Goal: Task Accomplishment & Management: Use online tool/utility

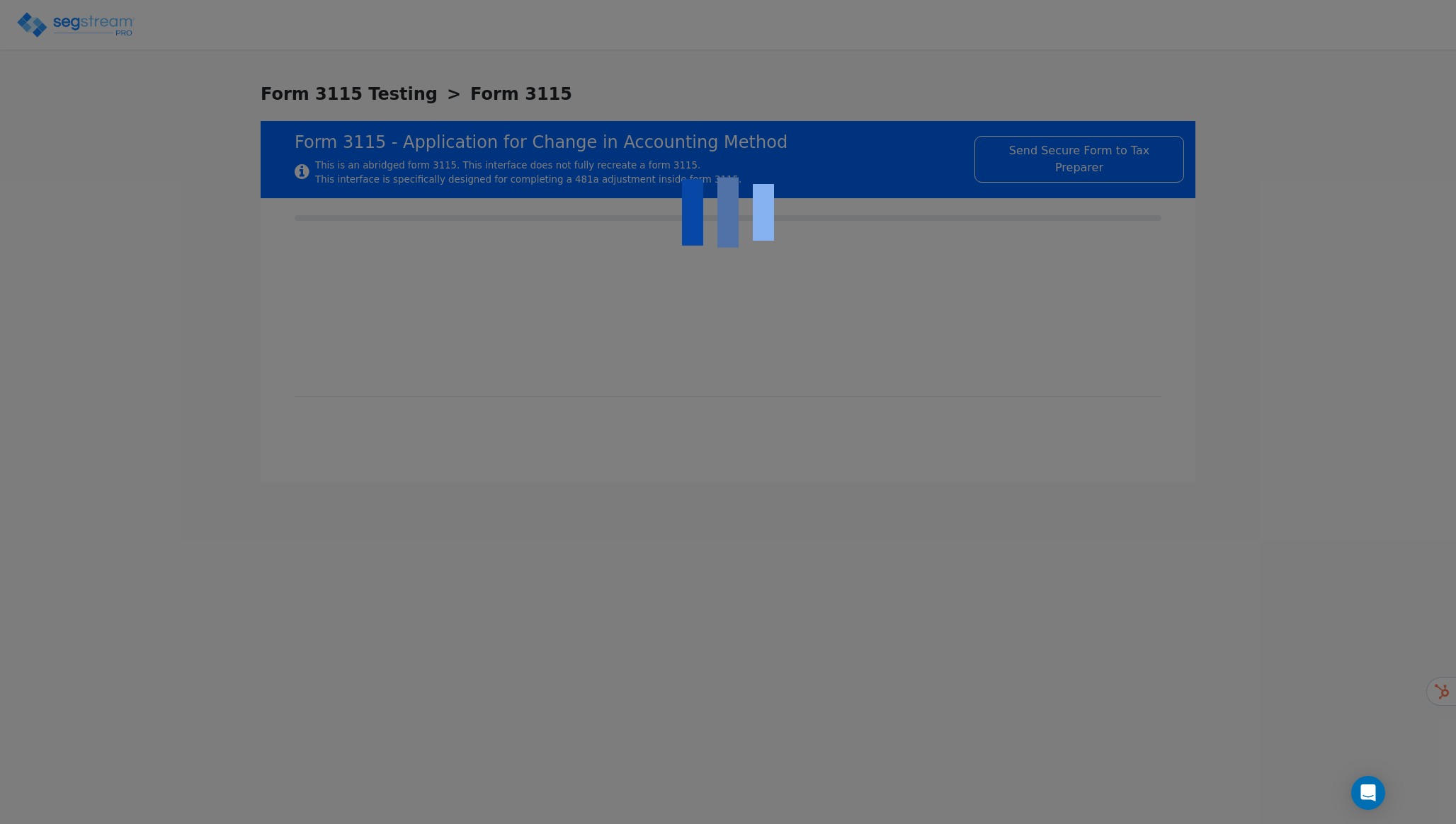
select select "Accrual"
